Goal: Task Accomplishment & Management: Use online tool/utility

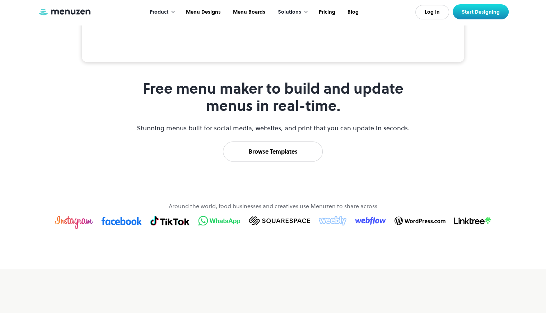
scroll to position [296, 0]
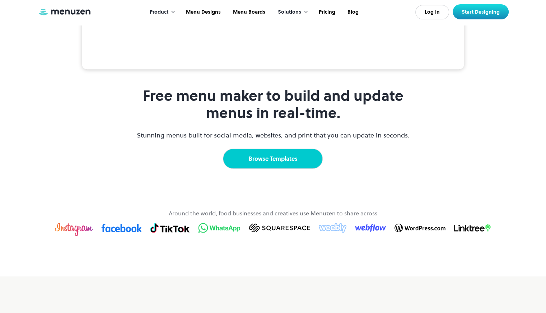
click at [279, 169] on link "Browse Templates" at bounding box center [273, 159] width 100 height 20
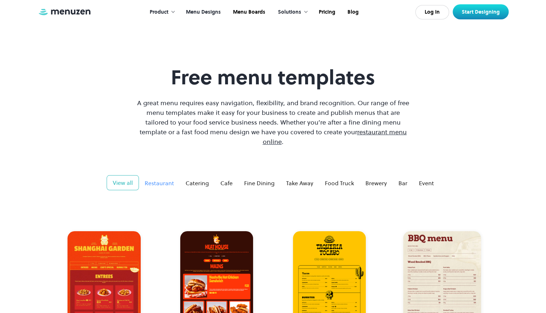
click at [154, 179] on div "Restaurant" at bounding box center [159, 183] width 29 height 9
click at [255, 179] on div "Fine Dining" at bounding box center [259, 183] width 31 height 9
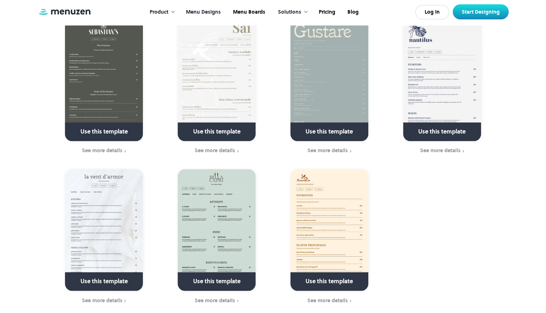
scroll to position [800, 0]
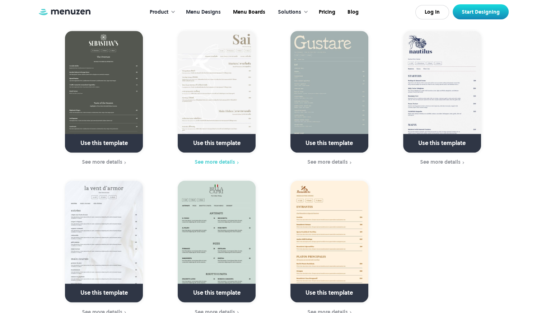
click at [221, 159] on div "See more details" at bounding box center [215, 162] width 41 height 6
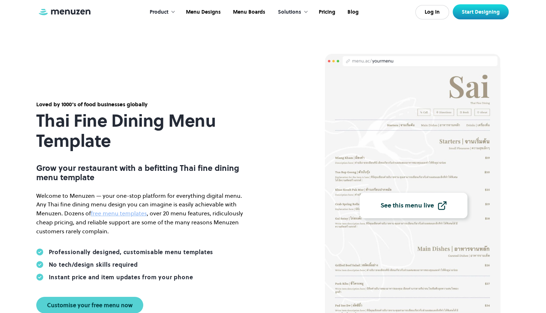
click at [431, 212] on link "See this menu live" at bounding box center [414, 206] width 108 height 26
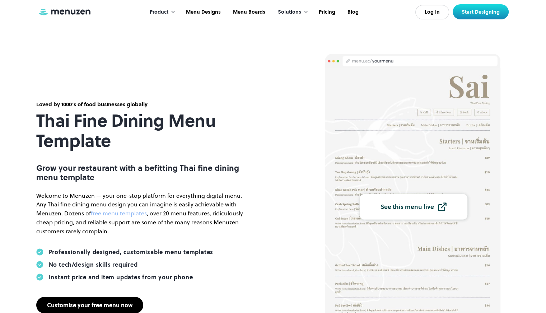
click at [103, 310] on link "Customise your free menu now" at bounding box center [89, 305] width 107 height 17
